Goal: Navigation & Orientation: Understand site structure

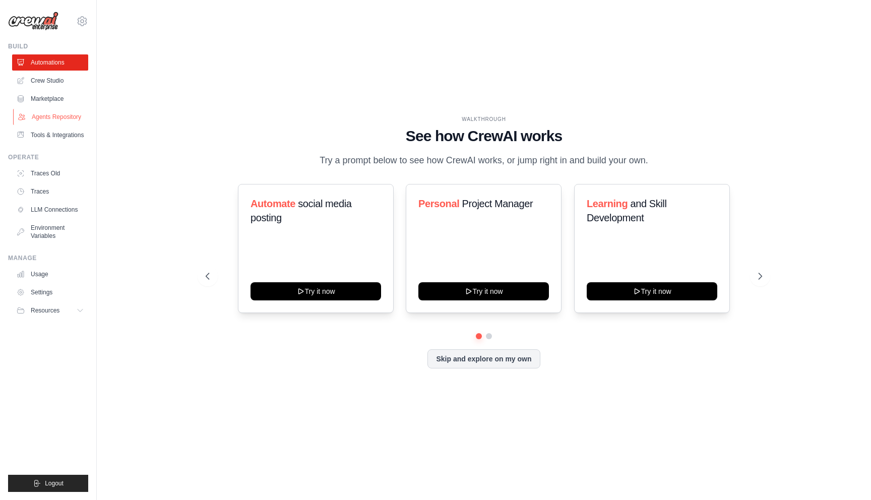
click at [55, 115] on link "Agents Repository" at bounding box center [51, 117] width 76 height 16
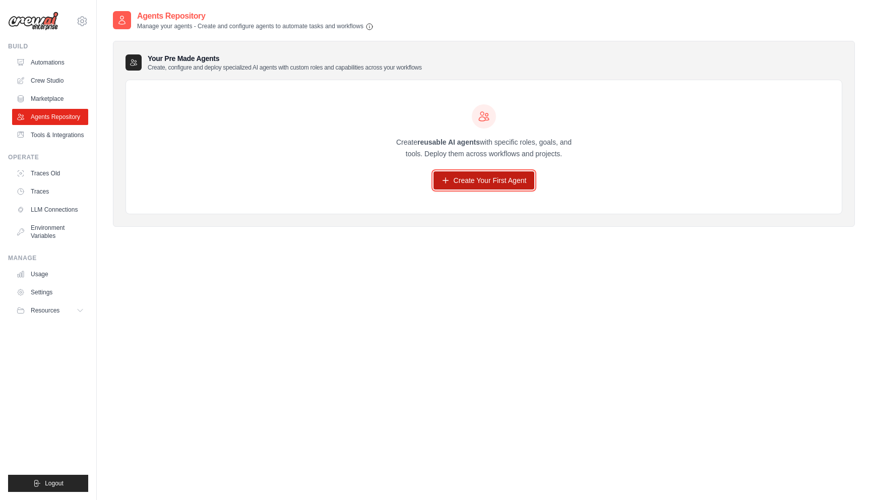
click at [447, 173] on link "Create Your First Agent" at bounding box center [483, 180] width 101 height 18
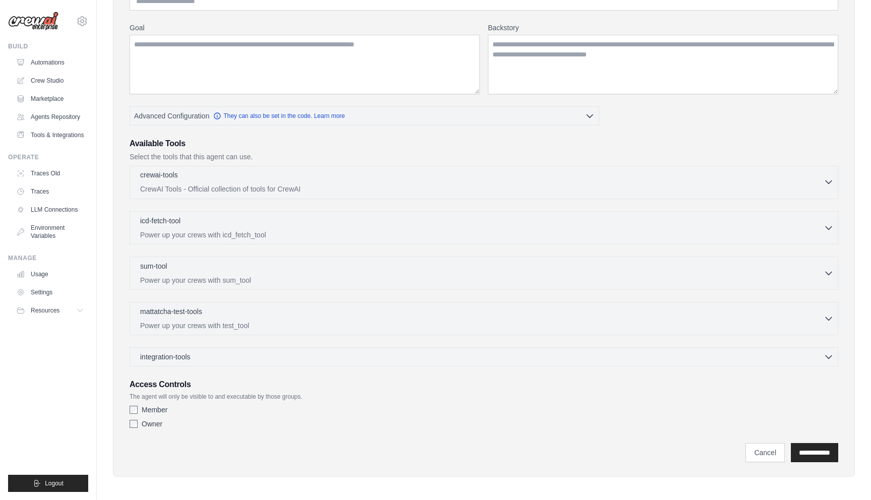
scroll to position [117, 0]
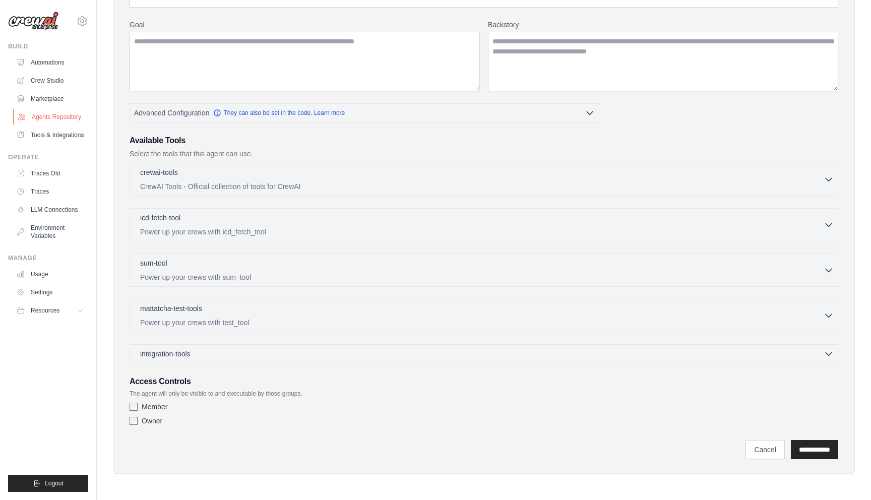
click at [54, 119] on link "Agents Repository" at bounding box center [51, 117] width 76 height 16
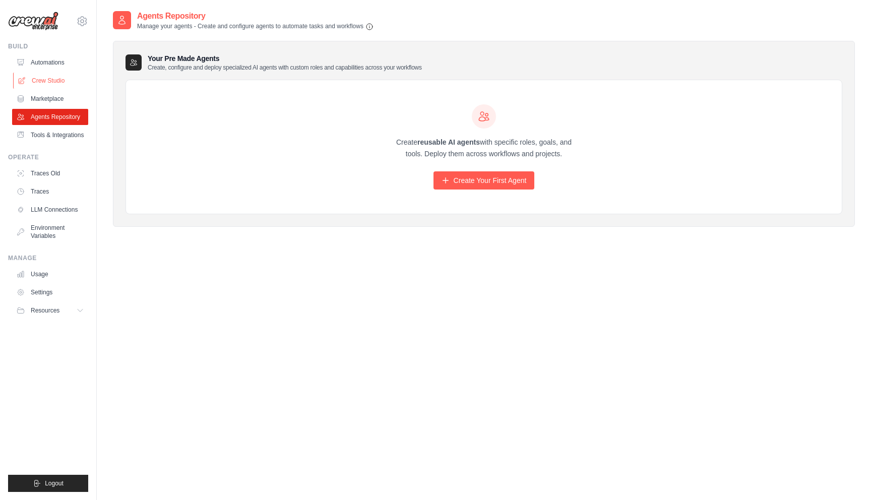
click at [52, 78] on link "Crew Studio" at bounding box center [51, 81] width 76 height 16
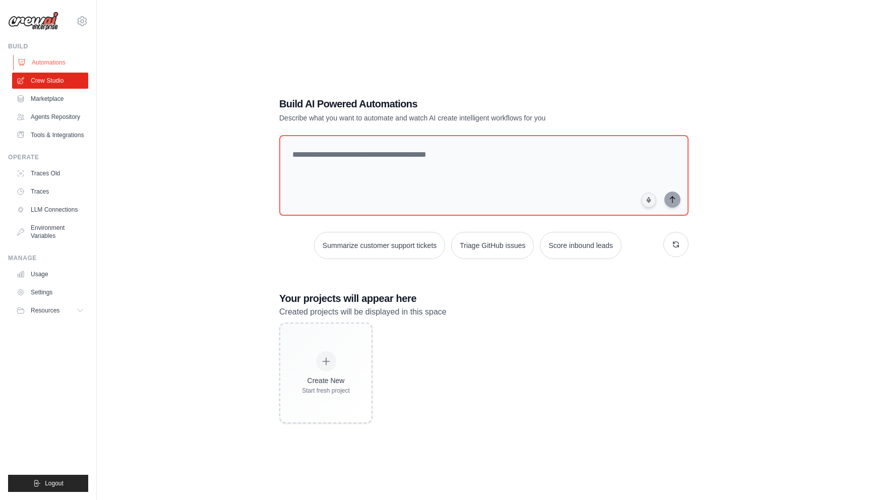
click at [49, 65] on link "Automations" at bounding box center [51, 62] width 76 height 16
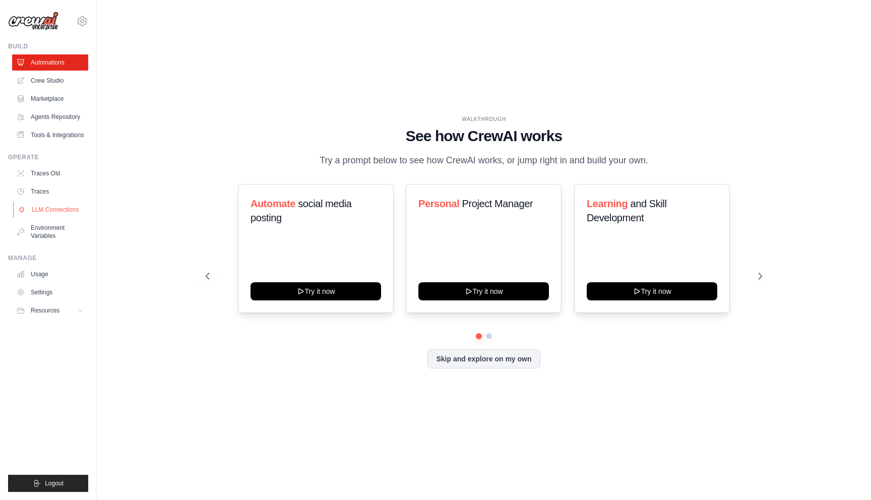
click at [59, 209] on link "LLM Connections" at bounding box center [51, 210] width 76 height 16
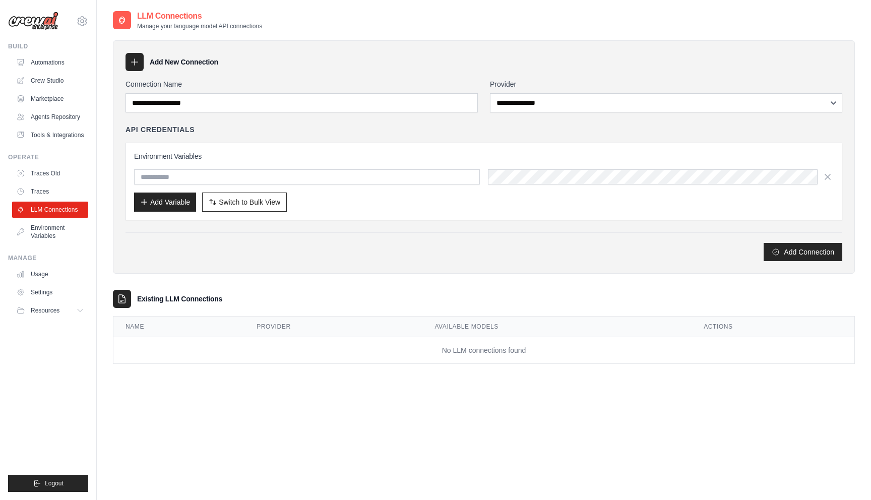
scroll to position [15, 0]
